Goal: Task Accomplishment & Management: Complete application form

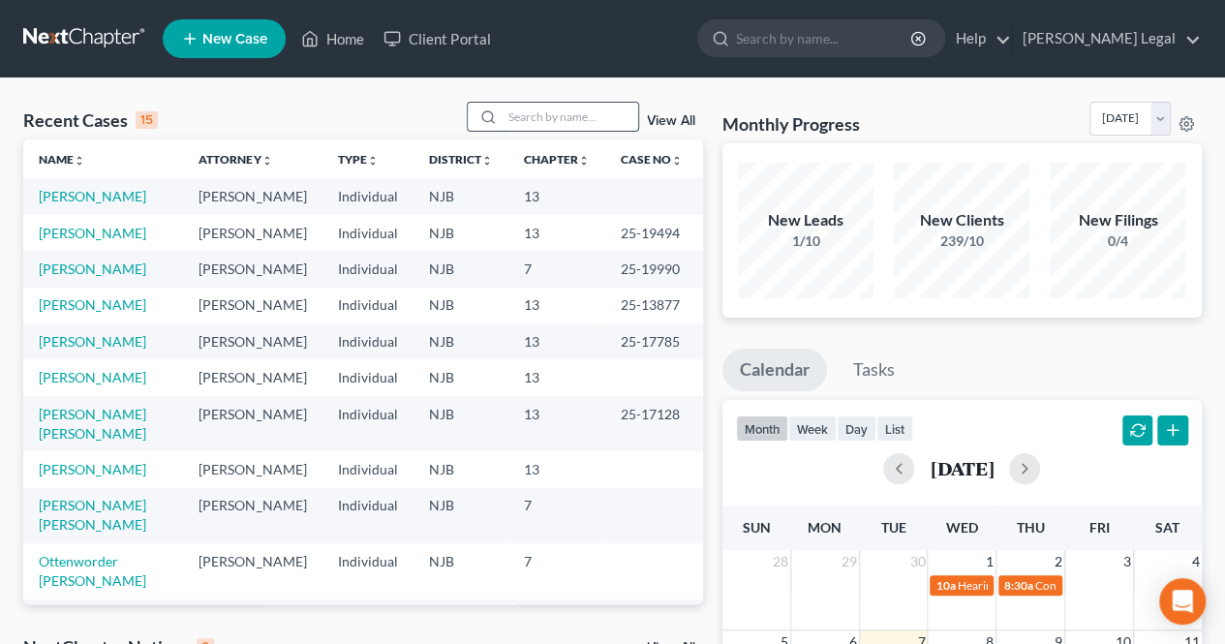
click at [573, 115] on input "search" at bounding box center [570, 117] width 136 height 28
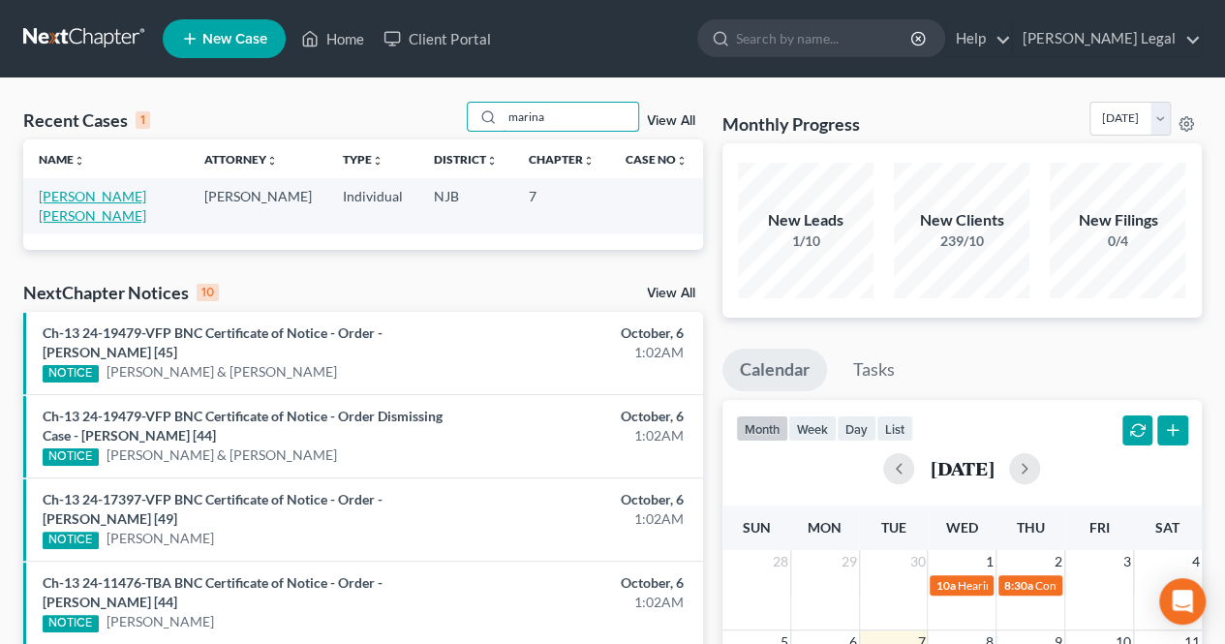
type input "marina"
click at [130, 202] on link "[PERSON_NAME] [PERSON_NAME]" at bounding box center [92, 206] width 107 height 36
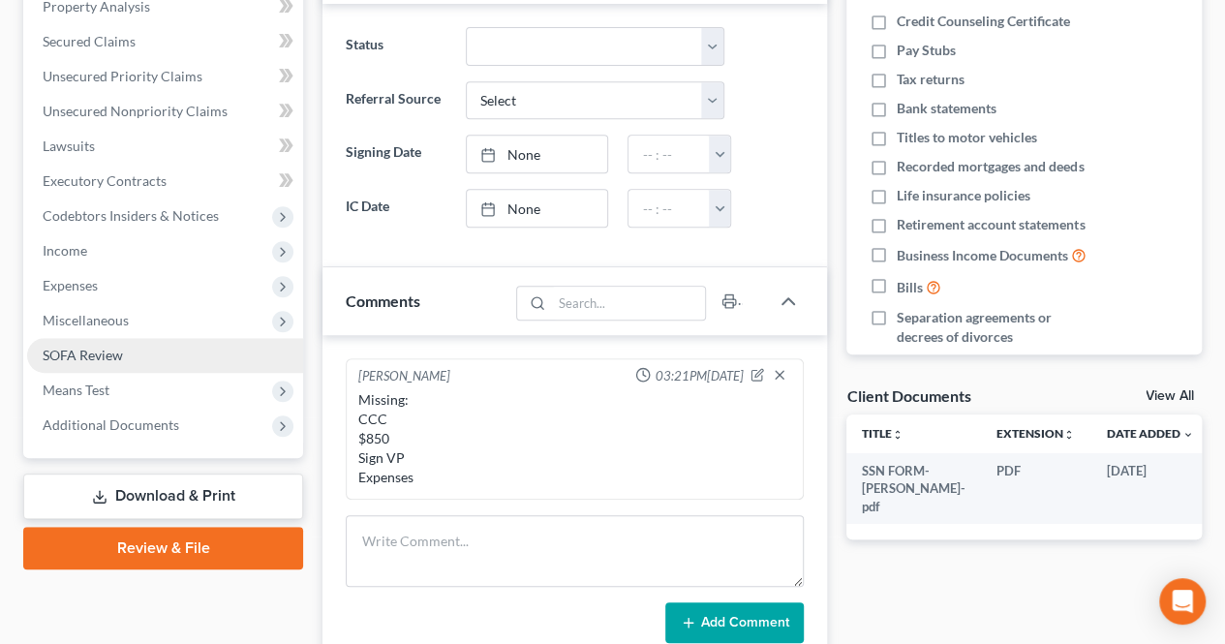
scroll to position [387, 0]
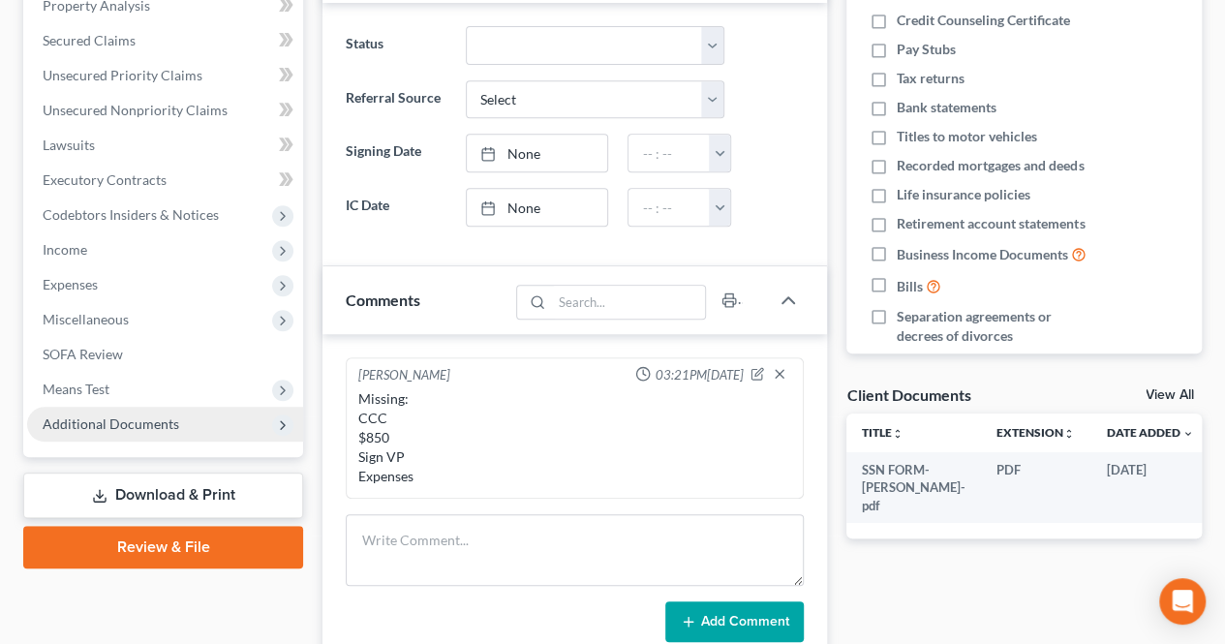
click at [107, 420] on span "Additional Documents" at bounding box center [111, 423] width 136 height 16
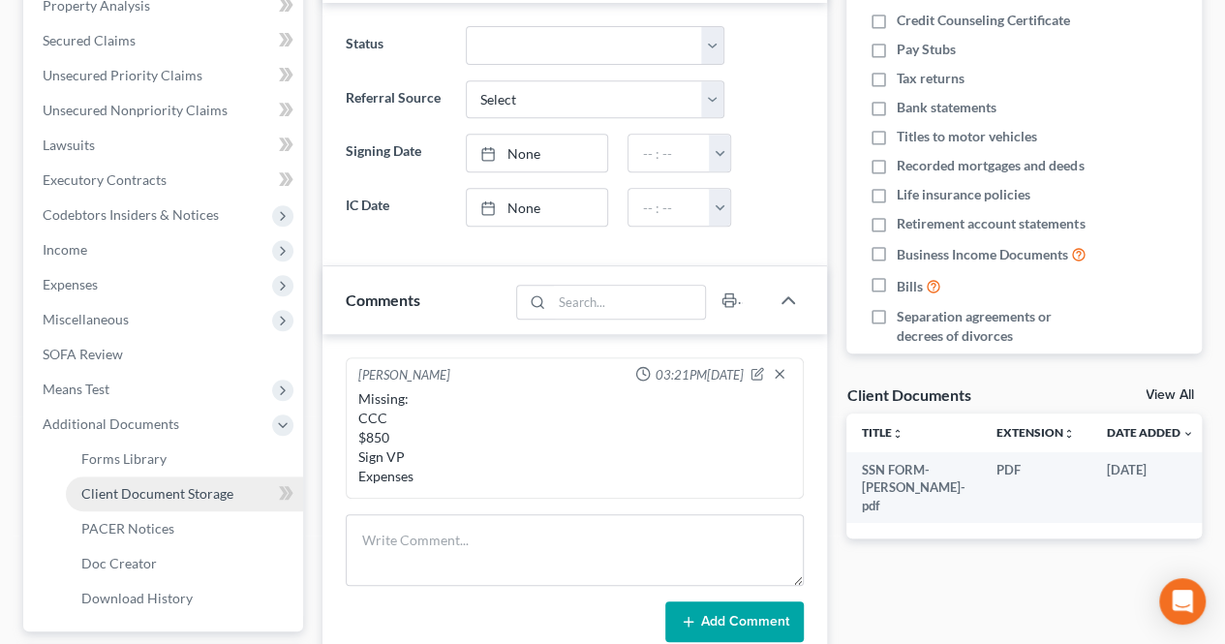
click at [147, 493] on span "Client Document Storage" at bounding box center [157, 493] width 152 height 16
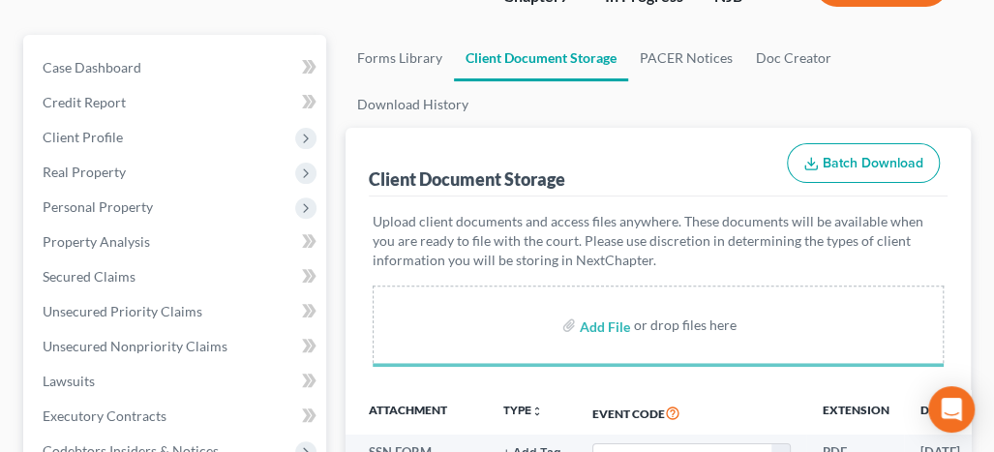
scroll to position [290, 0]
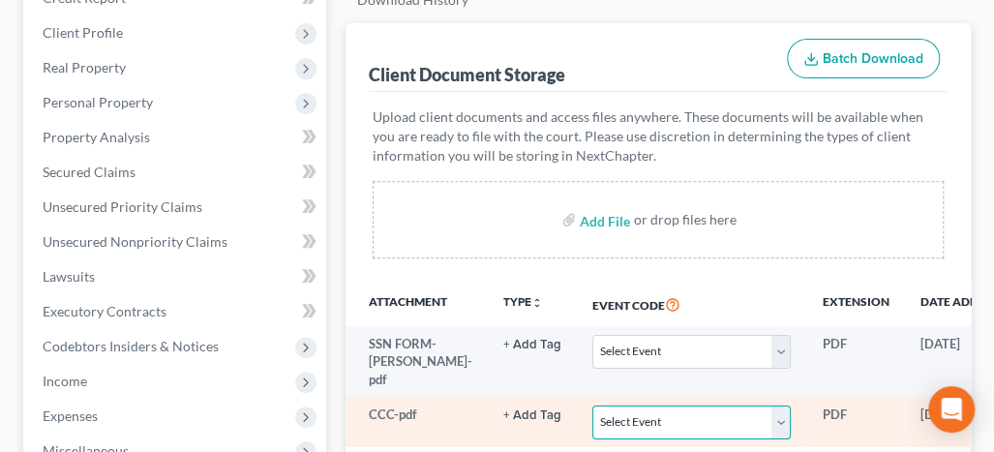
click at [605, 406] on select "Select Event 20 Largest Unsecured Creditors Amended Attorney Compensation State…" at bounding box center [691, 423] width 198 height 34
select select "9"
click at [592, 406] on select "Select Event 20 Largest Unsecured Creditors Amended Attorney Compensation State…" at bounding box center [691, 423] width 198 height 34
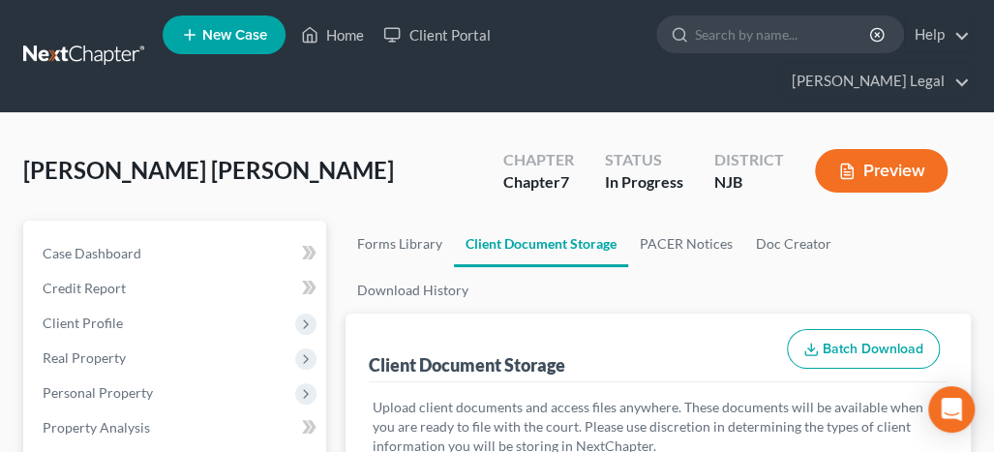
scroll to position [0, 0]
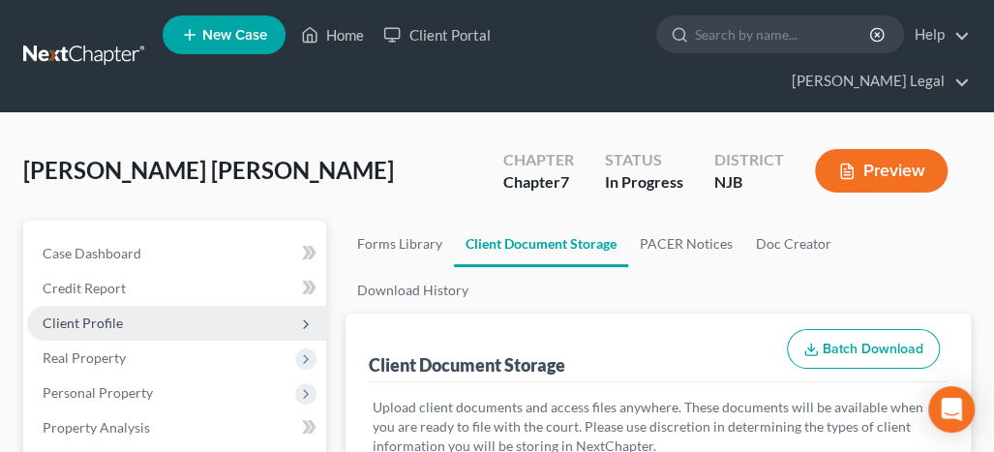
click at [126, 306] on span "Client Profile" at bounding box center [176, 323] width 299 height 35
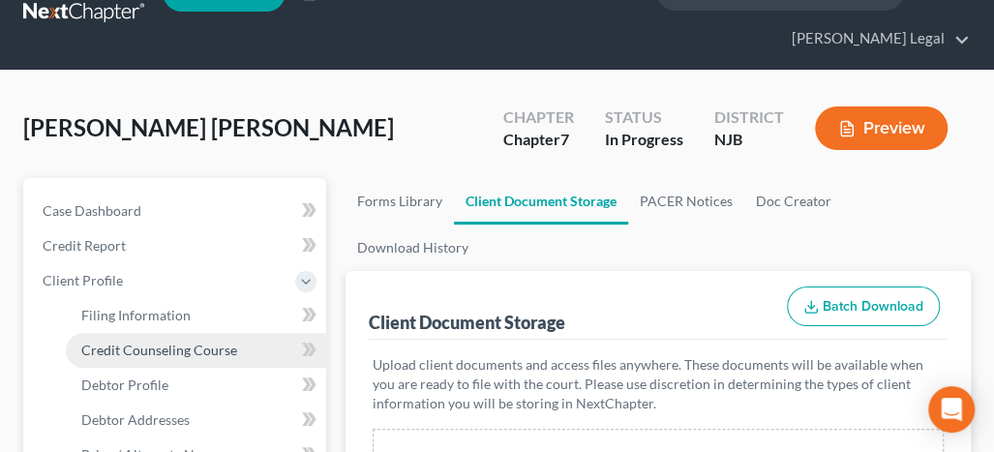
scroll to position [97, 0]
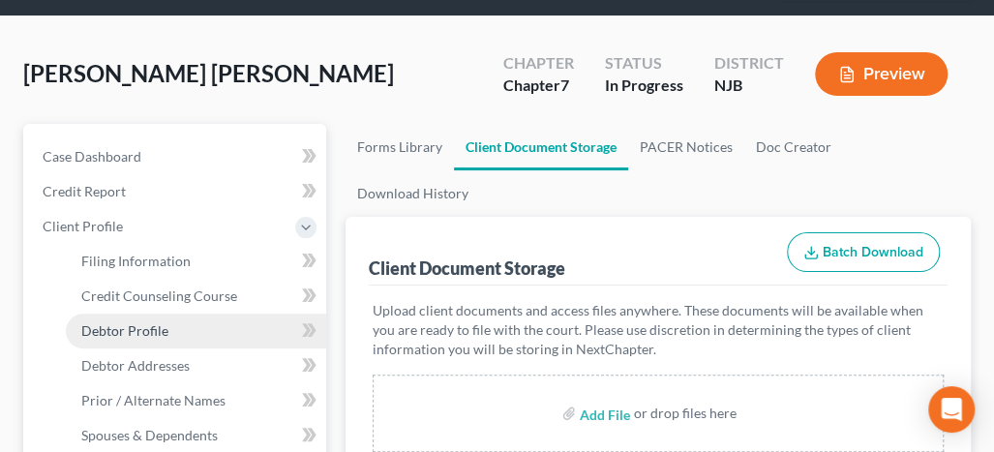
click at [187, 314] on link "Debtor Profile" at bounding box center [196, 331] width 260 height 35
select select "0"
select select "1"
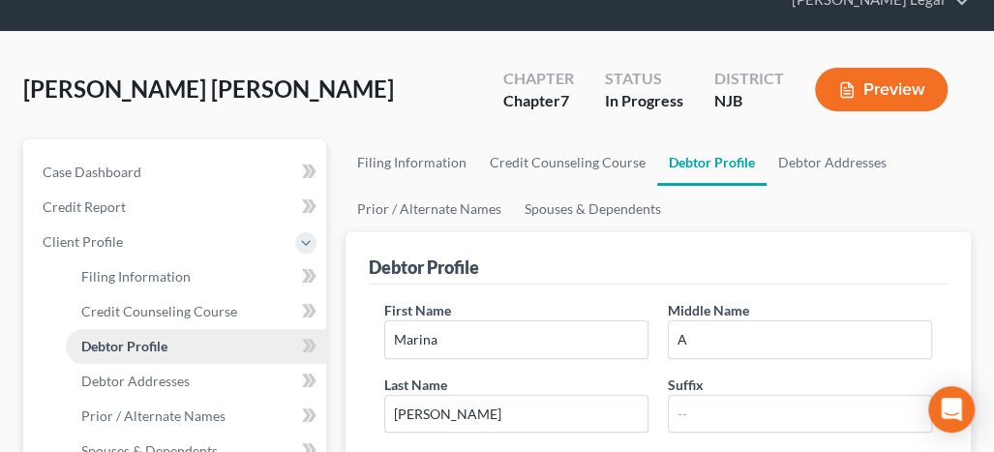
scroll to position [194, 0]
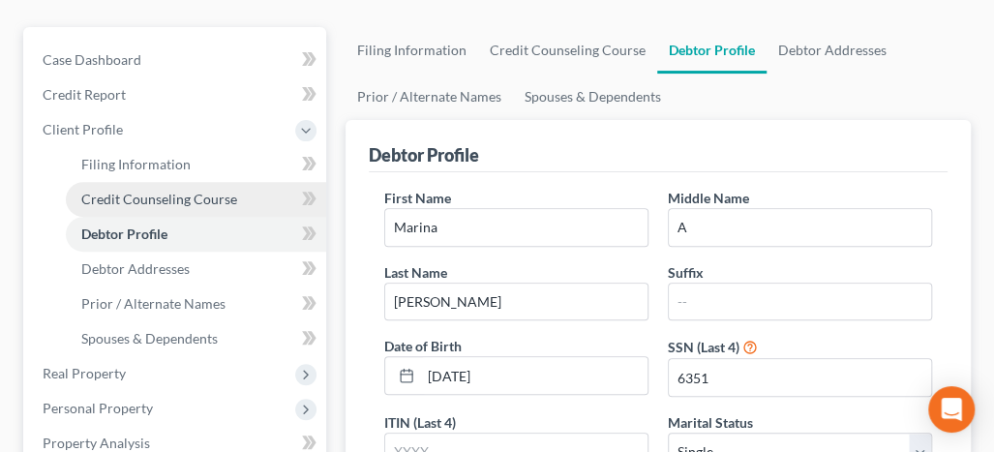
click at [174, 191] on span "Credit Counseling Course" at bounding box center [159, 199] width 156 height 16
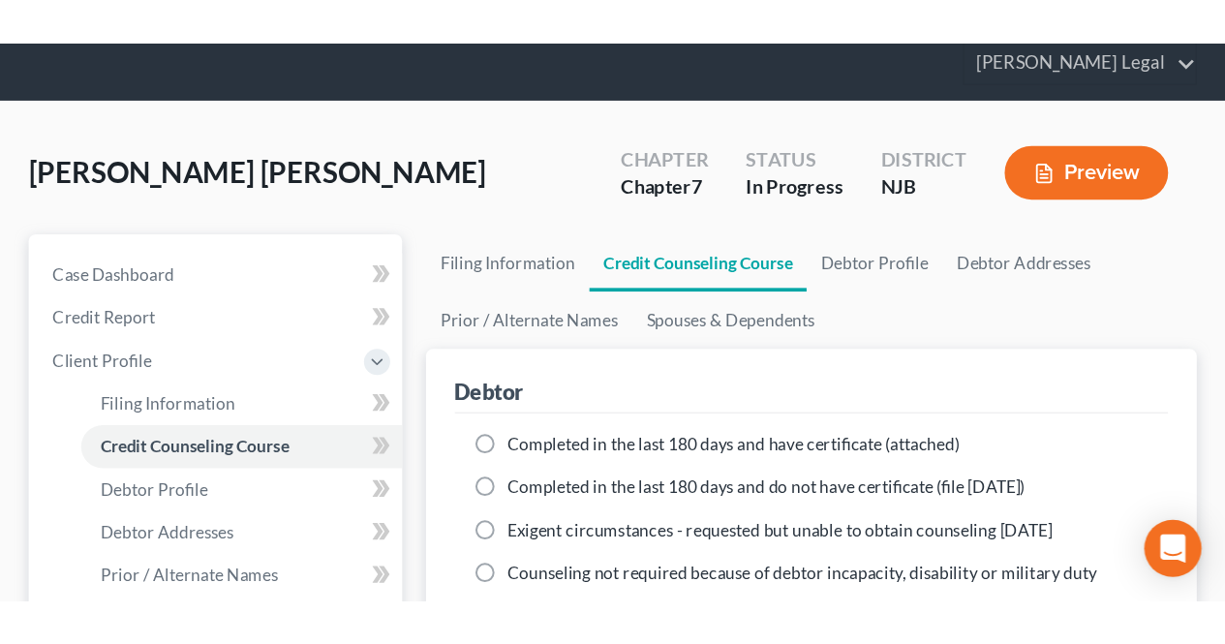
scroll to position [97, 0]
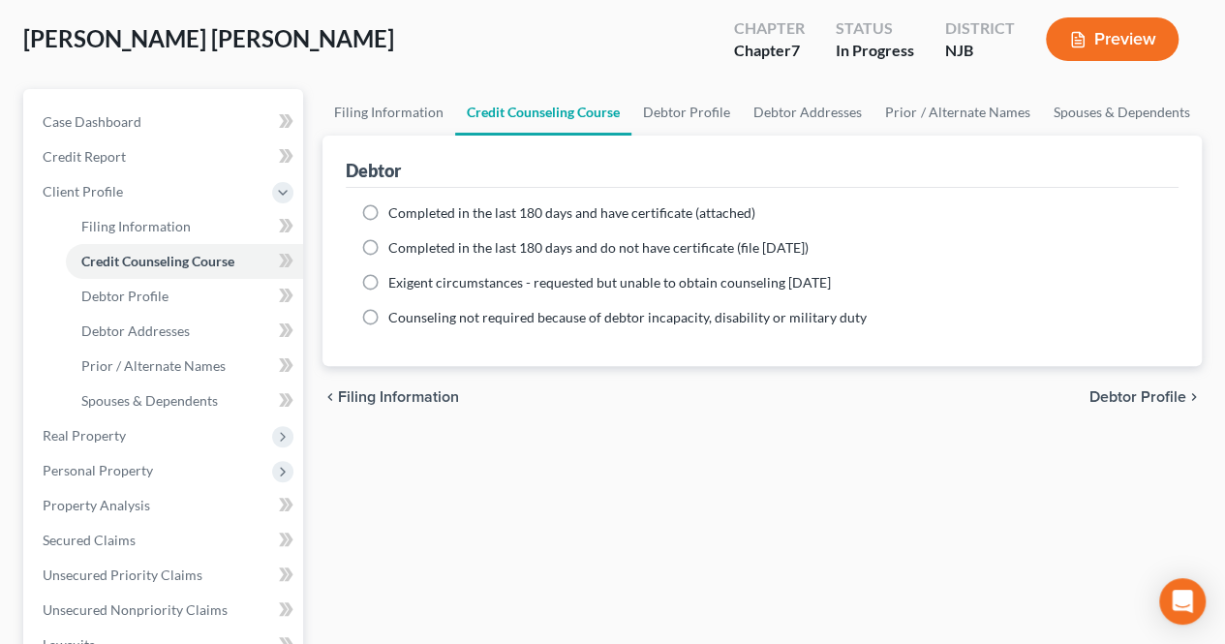
click at [423, 204] on span "Completed in the last 180 days and have certificate (attached)" at bounding box center [571, 212] width 367 height 16
click at [409, 203] on input "Completed in the last 180 days and have certificate (attached)" at bounding box center [402, 209] width 13 height 13
radio input "true"
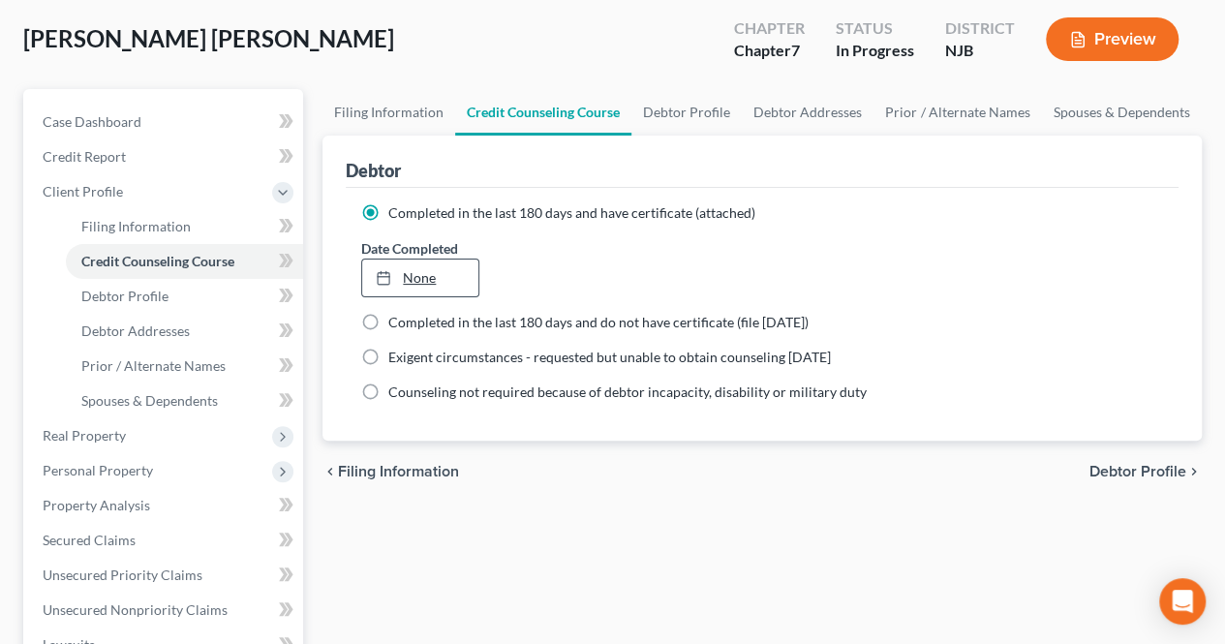
type input "[DATE]"
click at [443, 274] on link "None" at bounding box center [419, 277] width 115 height 37
click at [1117, 471] on span "Debtor Profile" at bounding box center [1137, 471] width 97 height 15
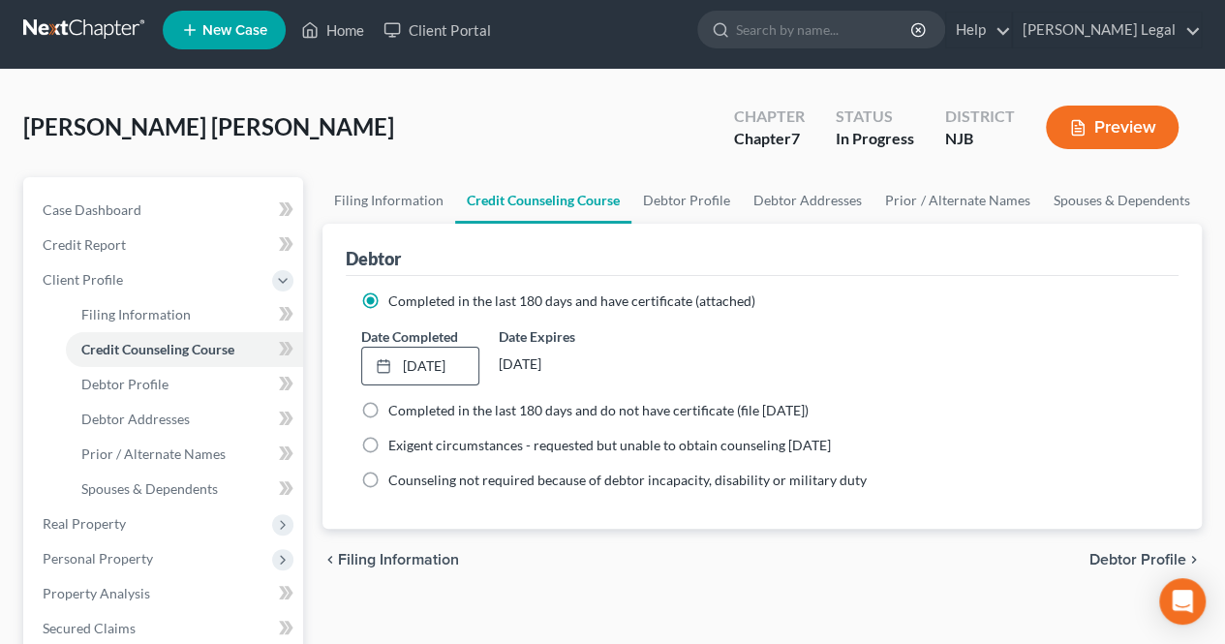
select select "0"
select select "1"
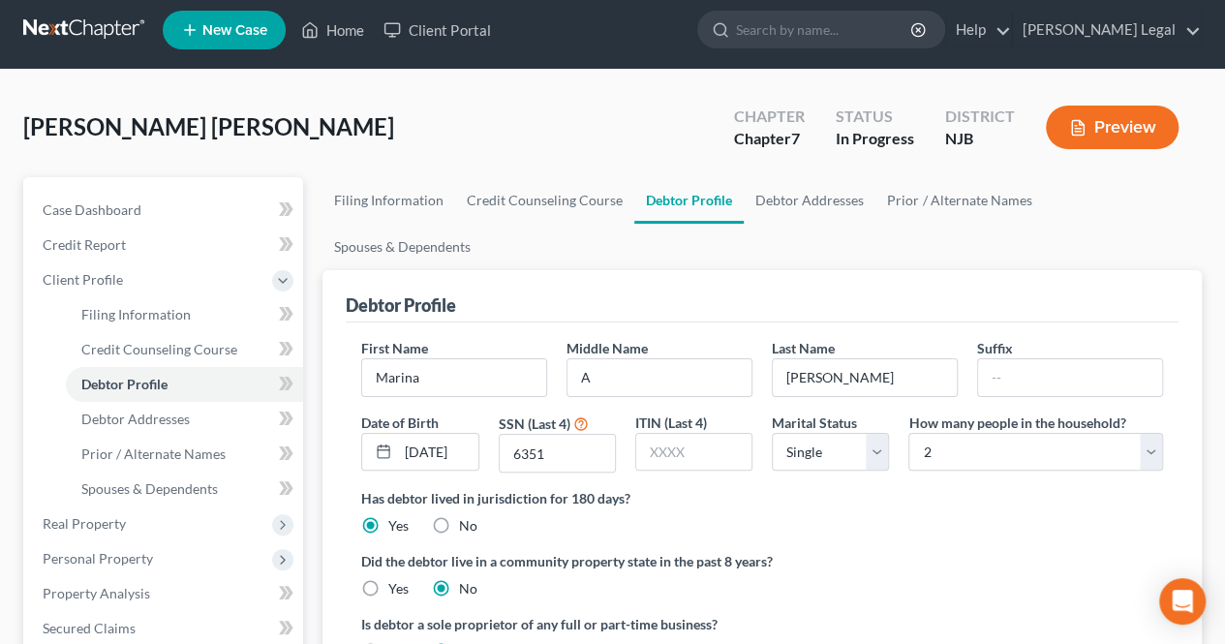
scroll to position [0, 0]
